Goal: Find specific page/section: Find specific page/section

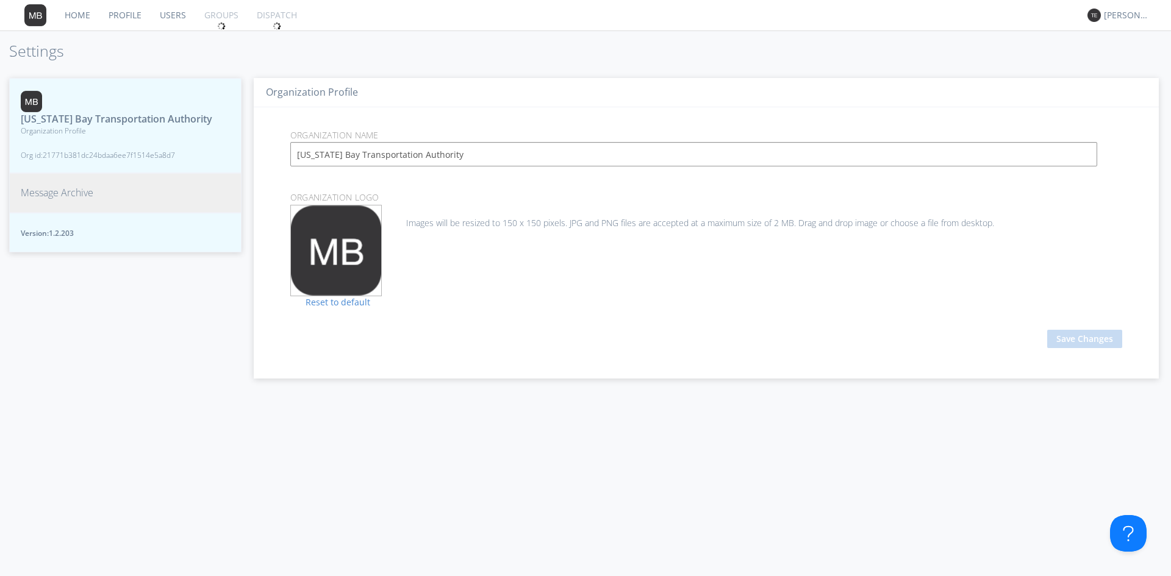
click at [79, 200] on span "Message Archive" at bounding box center [57, 193] width 73 height 14
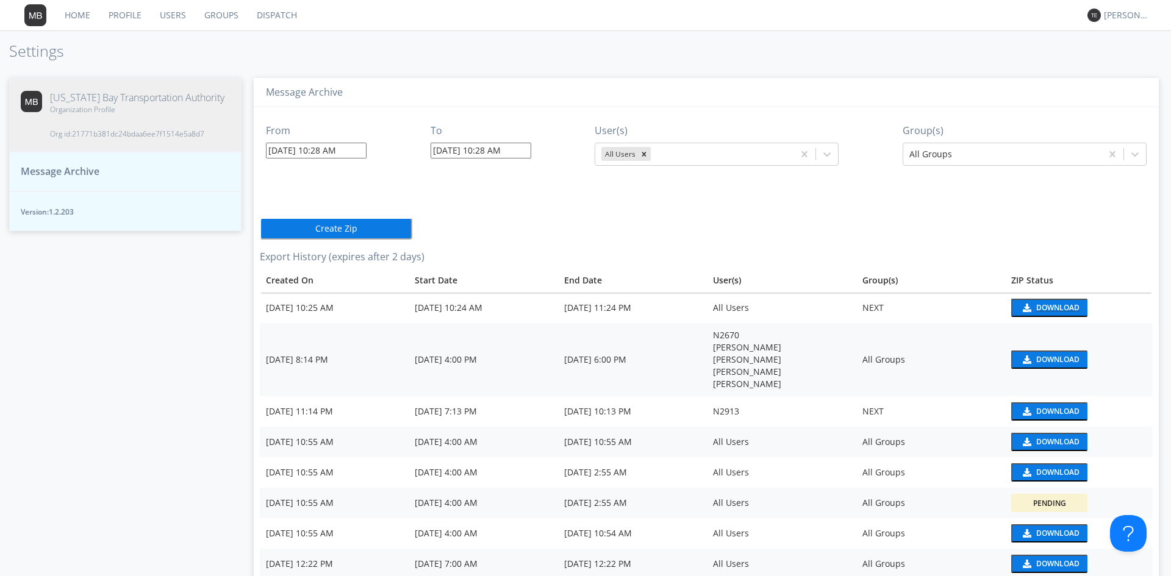
click at [1021, 309] on img at bounding box center [1026, 308] width 10 height 9
click at [270, 13] on link "Dispatch" at bounding box center [277, 15] width 59 height 30
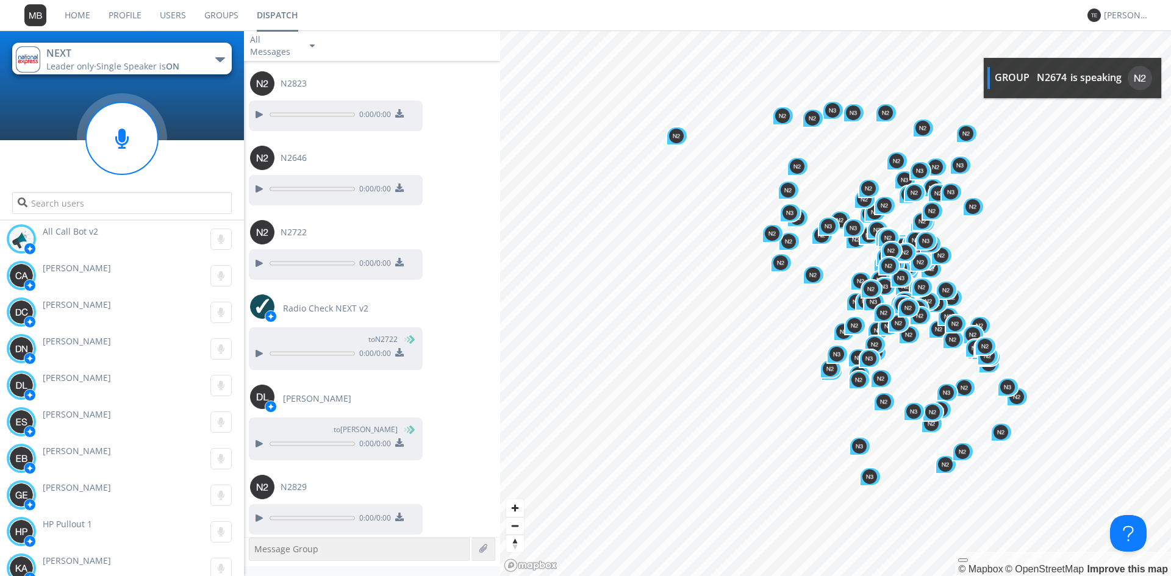
scroll to position [1009, 0]
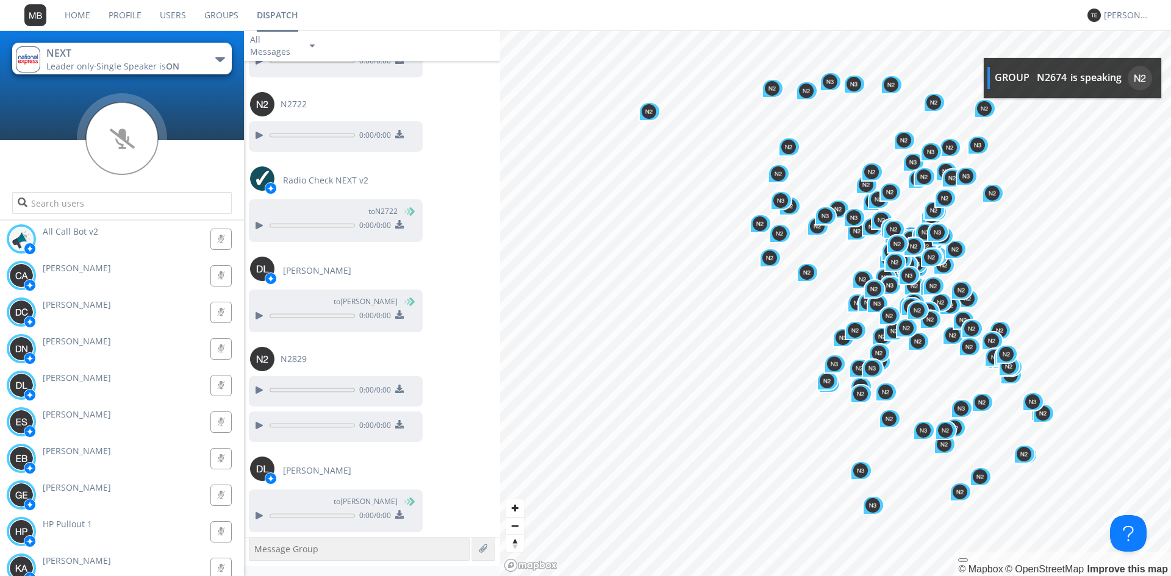
click at [445, 13] on nav "Home Profile Users Groups Dispatch [PERSON_NAME]" at bounding box center [585, 15] width 1171 height 31
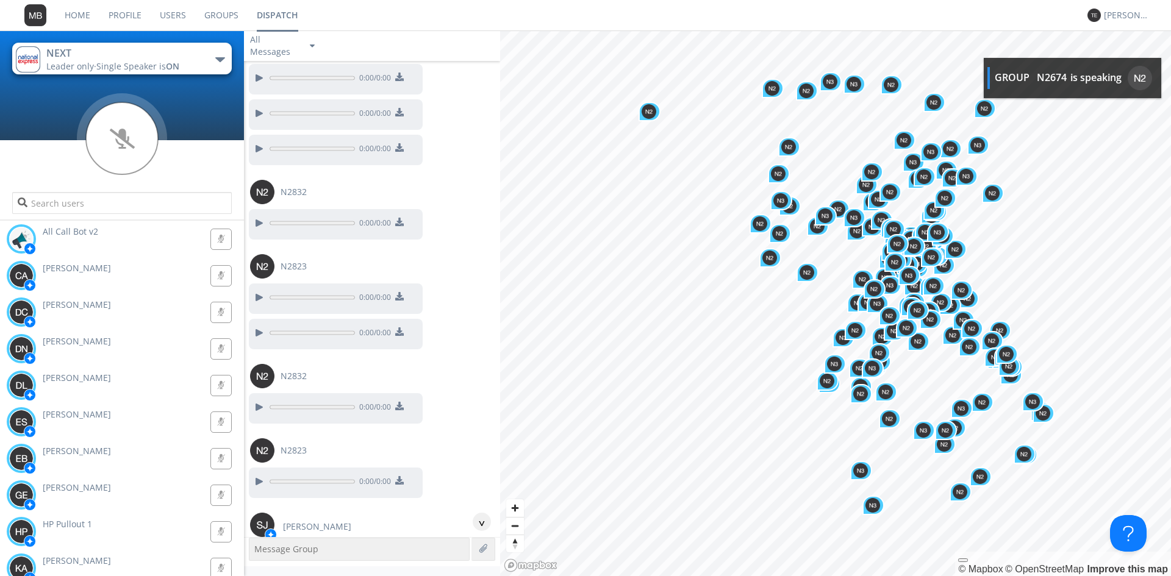
scroll to position [0, 0]
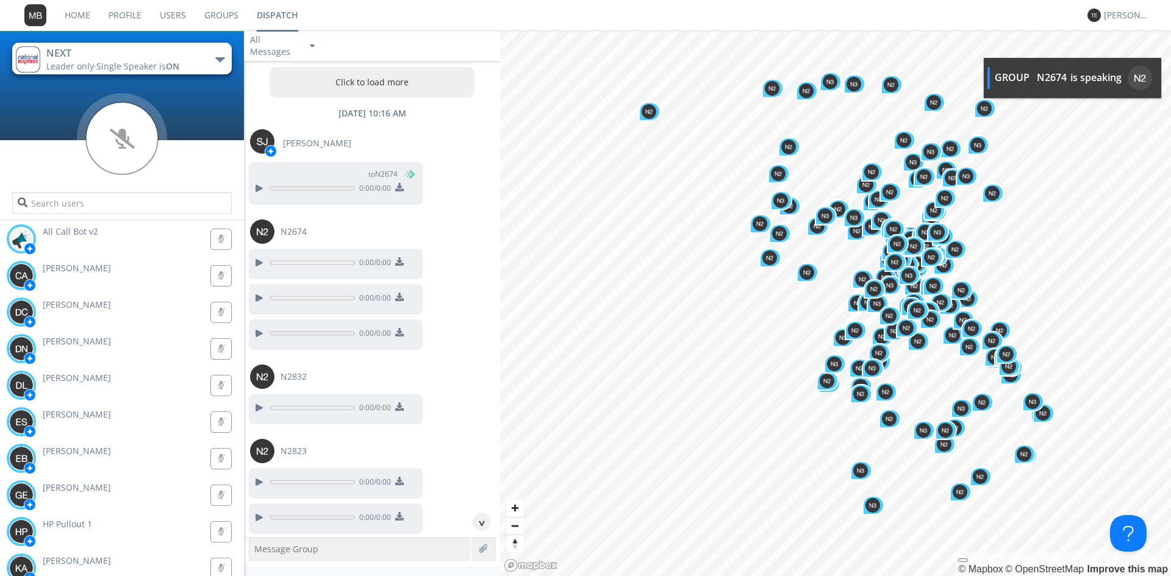
click at [382, 78] on button "Click to load more" at bounding box center [372, 82] width 205 height 30
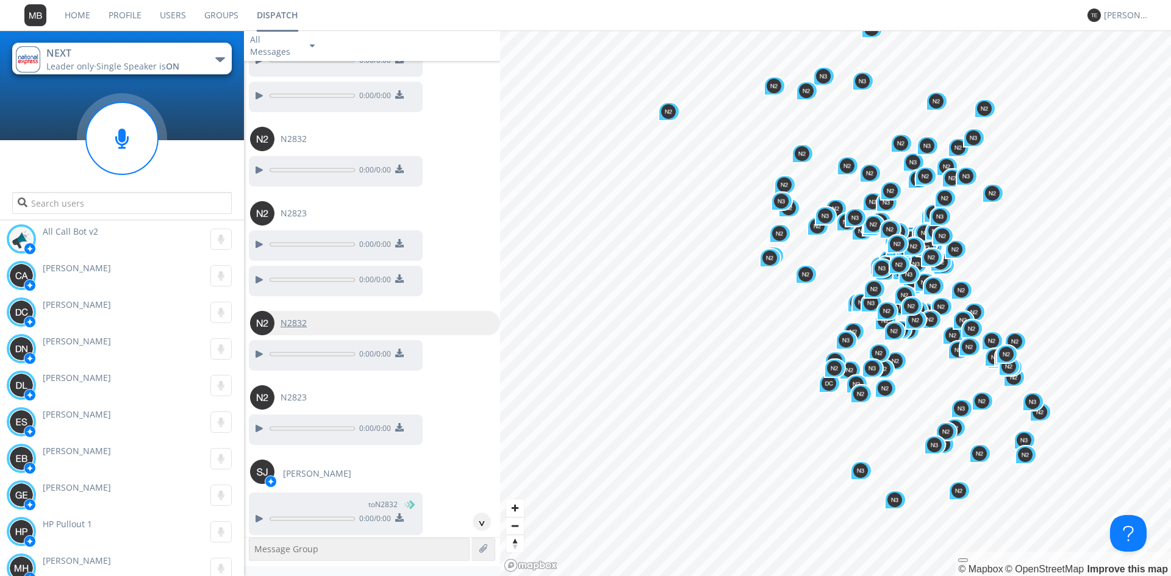
scroll to position [49985, 0]
